Goal: Task Accomplishment & Management: Complete application form

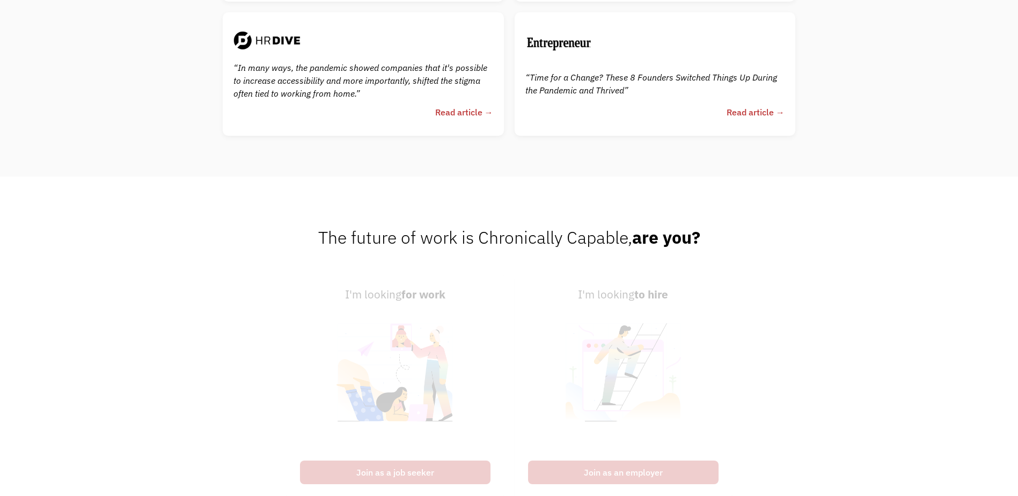
scroll to position [2702, 0]
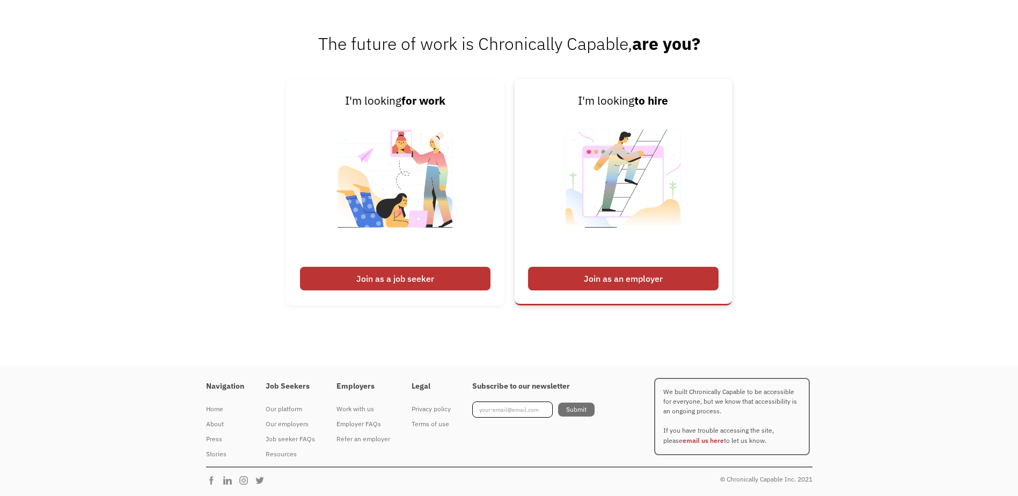
click at [597, 276] on div "Join as an employer" at bounding box center [623, 279] width 191 height 24
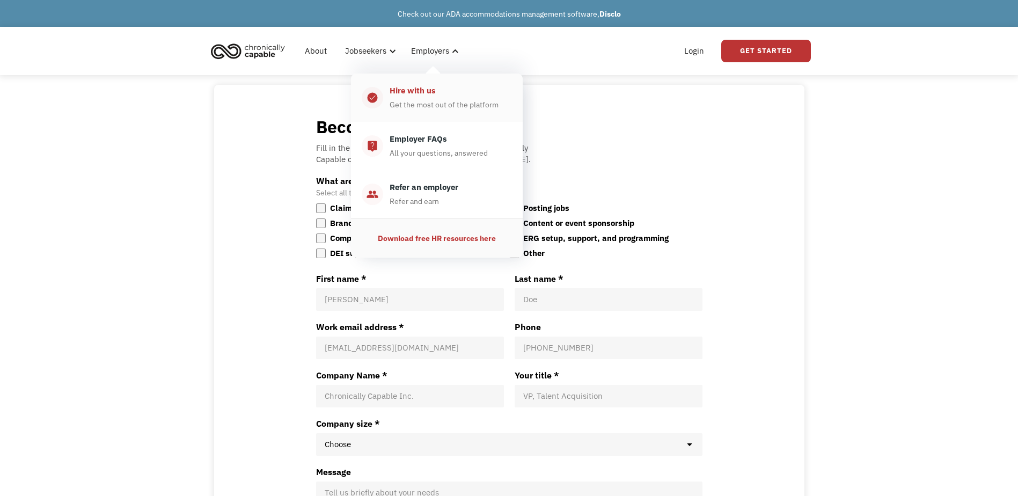
click at [431, 117] on link "check_circle_outline Hire with us Get the most out of the platform" at bounding box center [437, 98] width 172 height 48
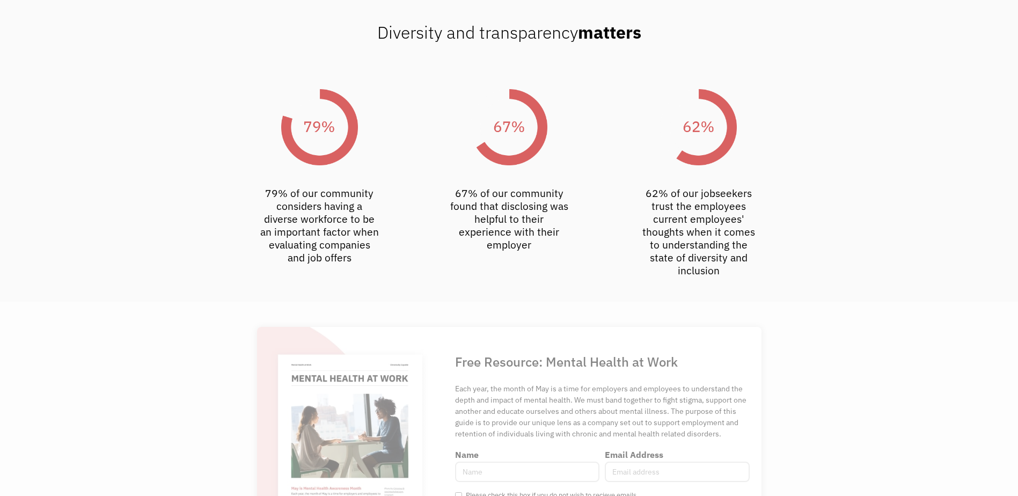
scroll to position [2845, 0]
